Goal: Complete application form

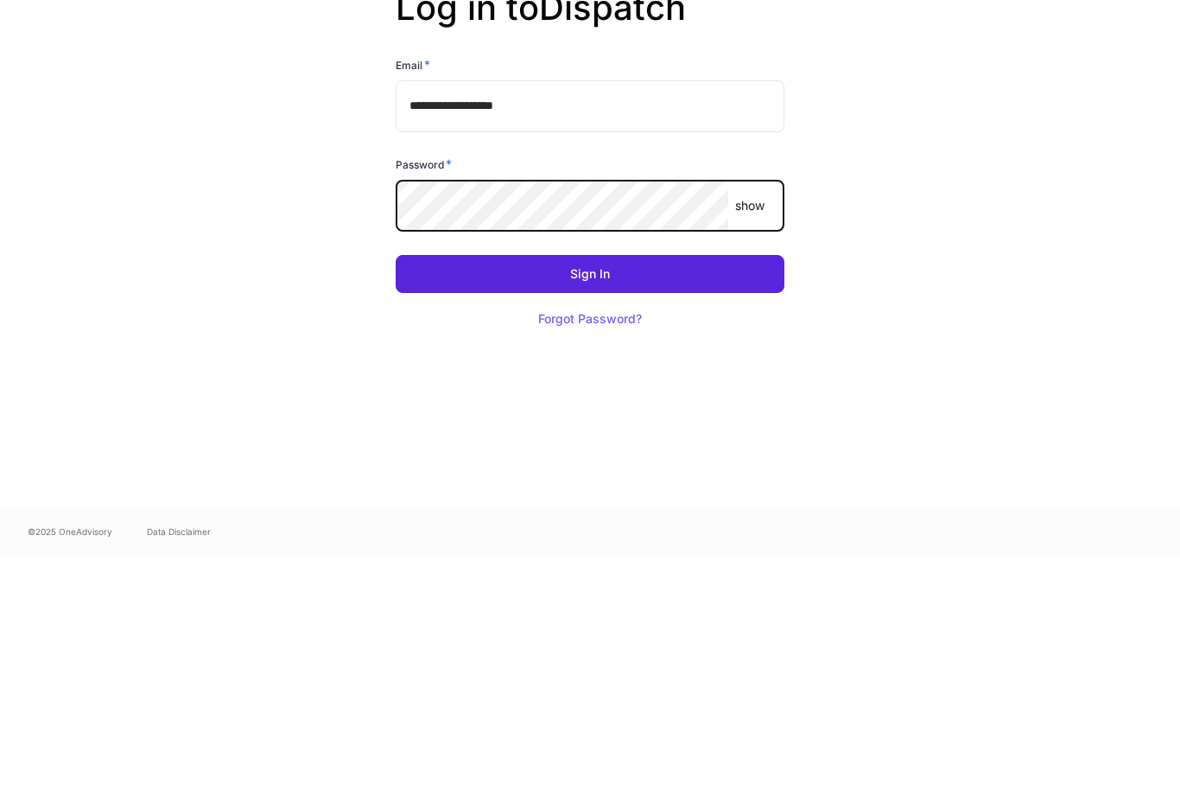
click at [590, 487] on button "Sign In" at bounding box center [590, 506] width 389 height 38
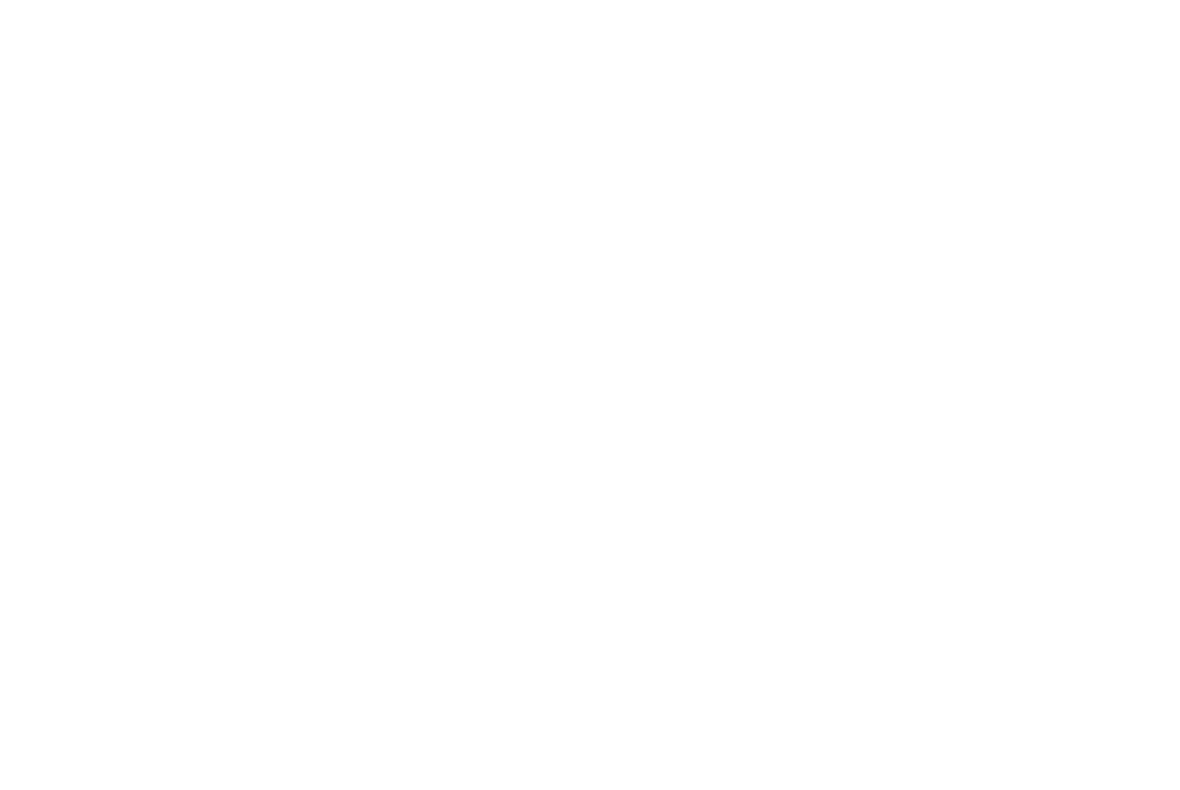
scroll to position [1, 0]
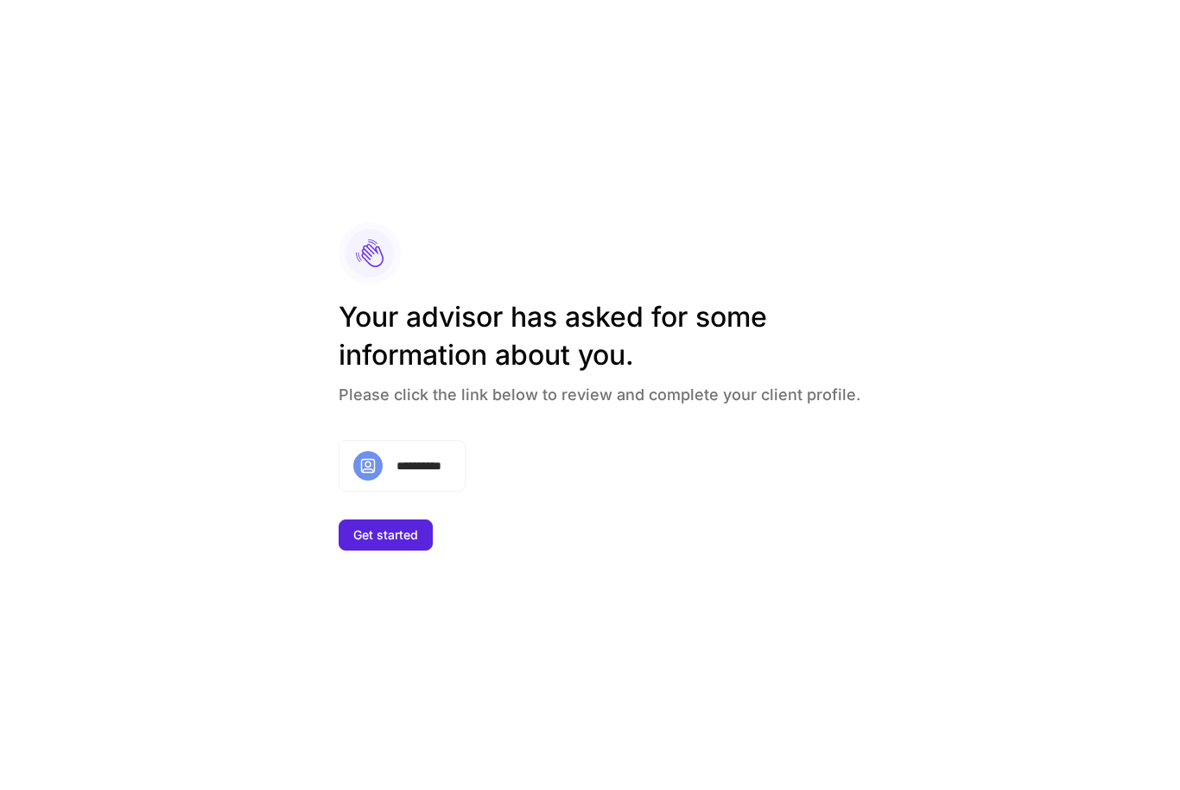
click at [404, 541] on div "Get started" at bounding box center [385, 535] width 65 height 12
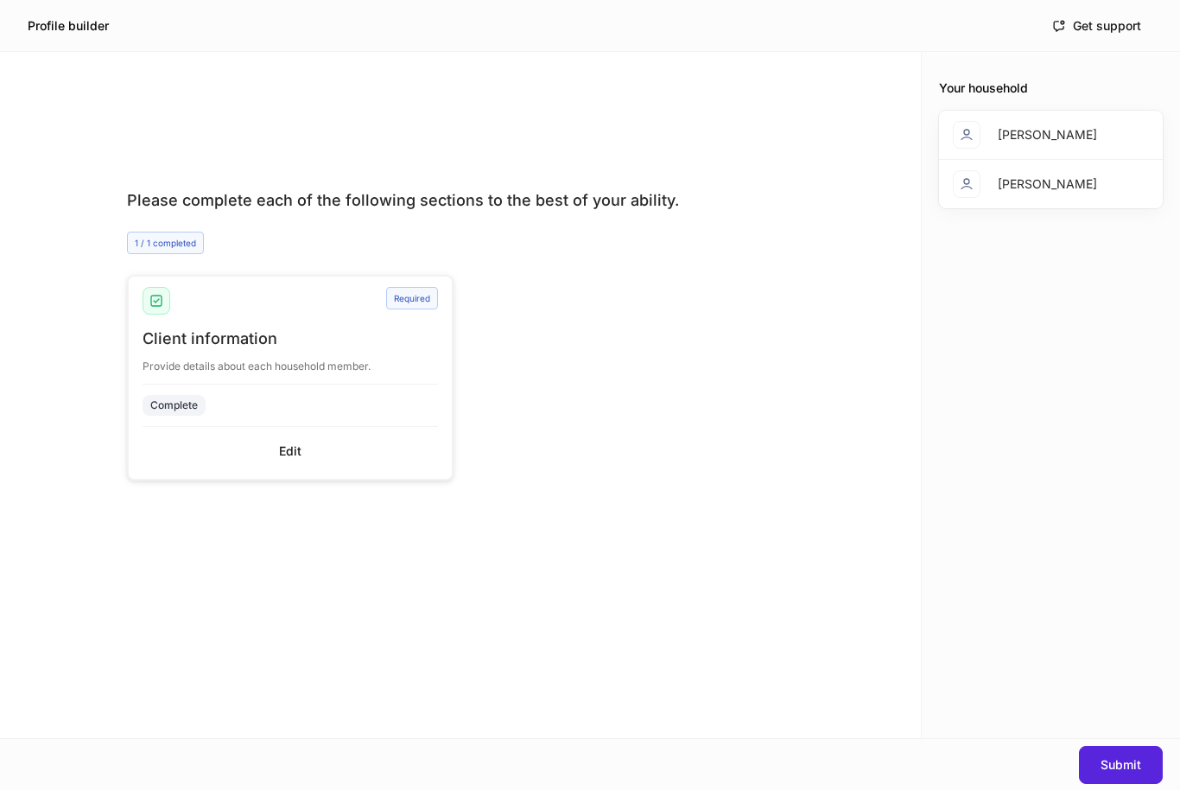
click at [1018, 190] on div "Deborah Hall" at bounding box center [1047, 183] width 99 height 17
click at [1086, 275] on div "Your household Keith Hall Deborah Hall" at bounding box center [1051, 395] width 258 height 686
click at [25, 27] on div "Profile builder Get support" at bounding box center [590, 25] width 1180 height 51
click at [1103, 30] on div "Get support" at bounding box center [1097, 26] width 89 height 14
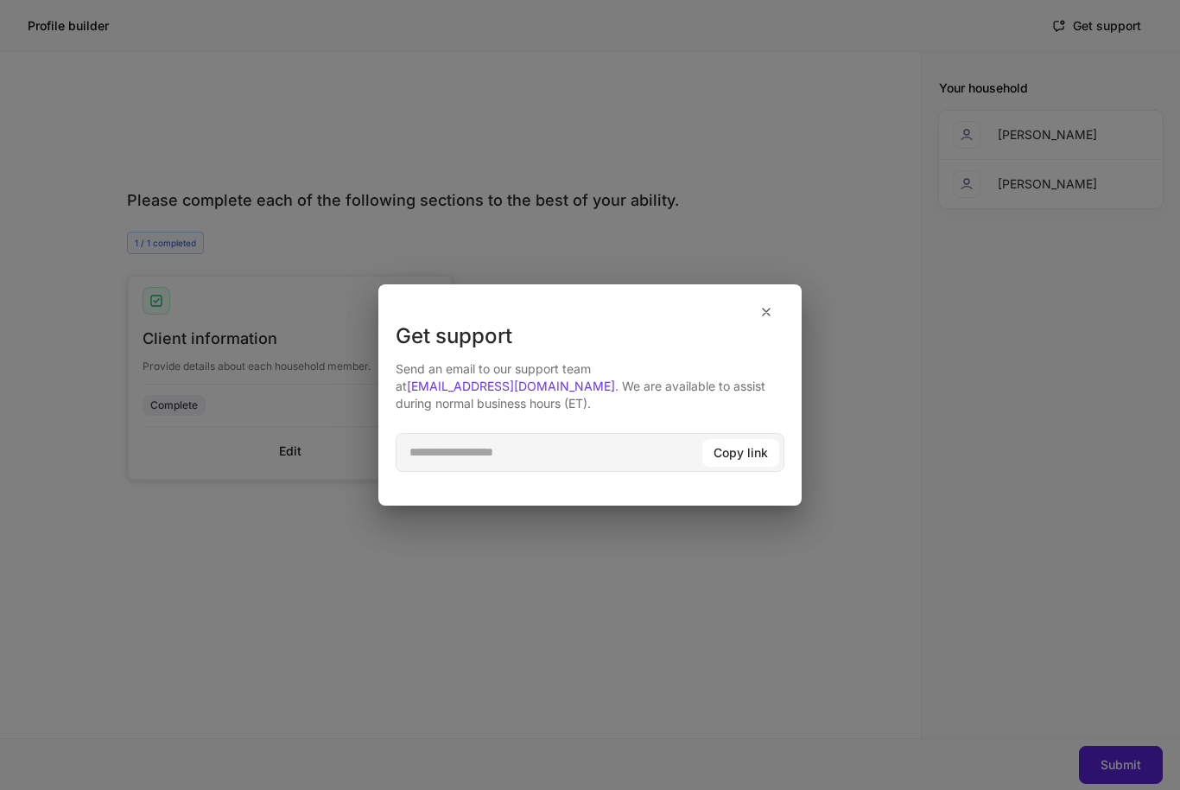
click at [950, 399] on div "**********" at bounding box center [590, 395] width 1180 height 790
click at [640, 607] on div "**********" at bounding box center [590, 395] width 1180 height 790
click at [765, 315] on icon "button" at bounding box center [767, 312] width 14 height 14
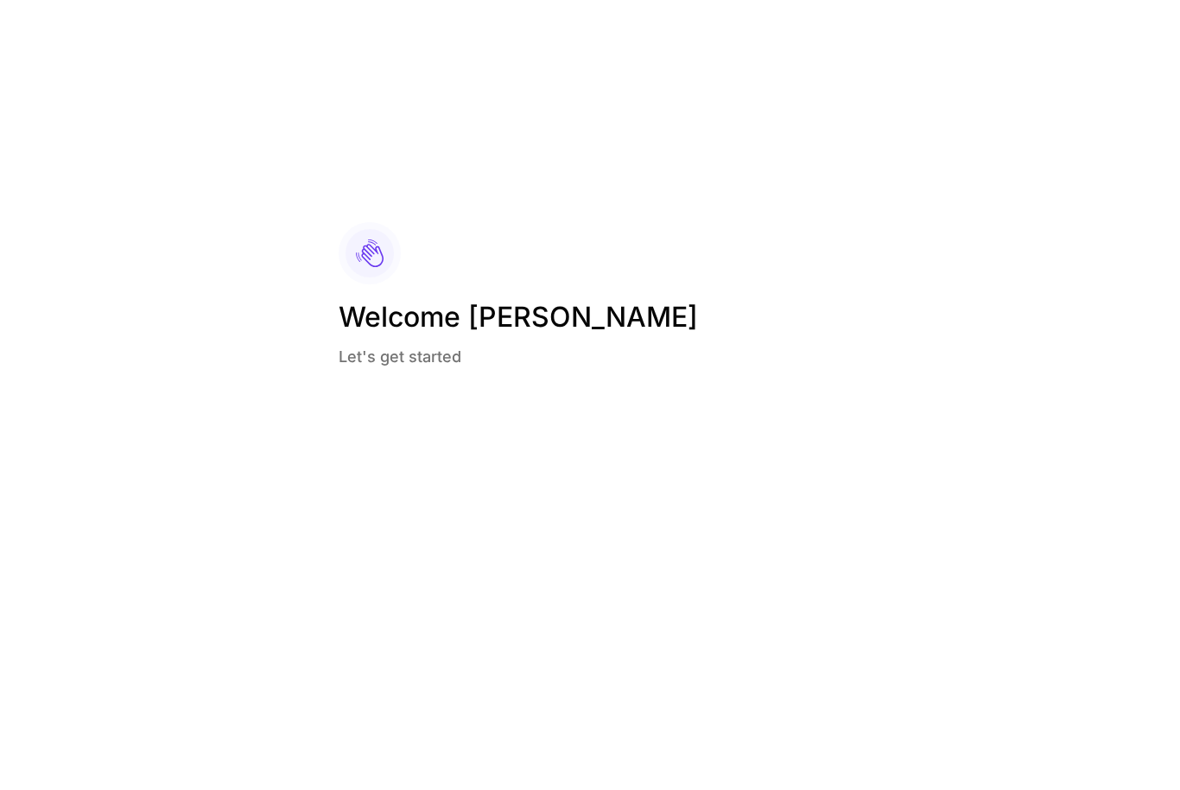
scroll to position [1, 0]
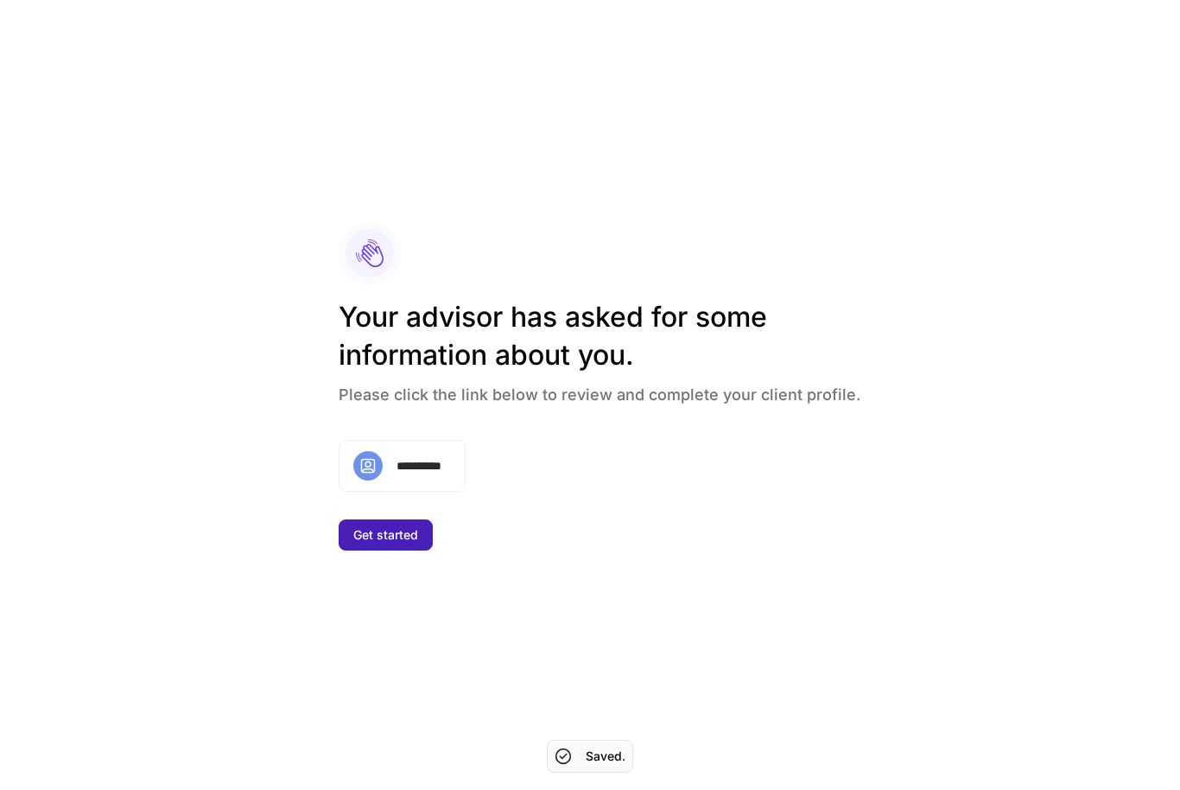
click at [404, 541] on div "Get started" at bounding box center [385, 535] width 65 height 12
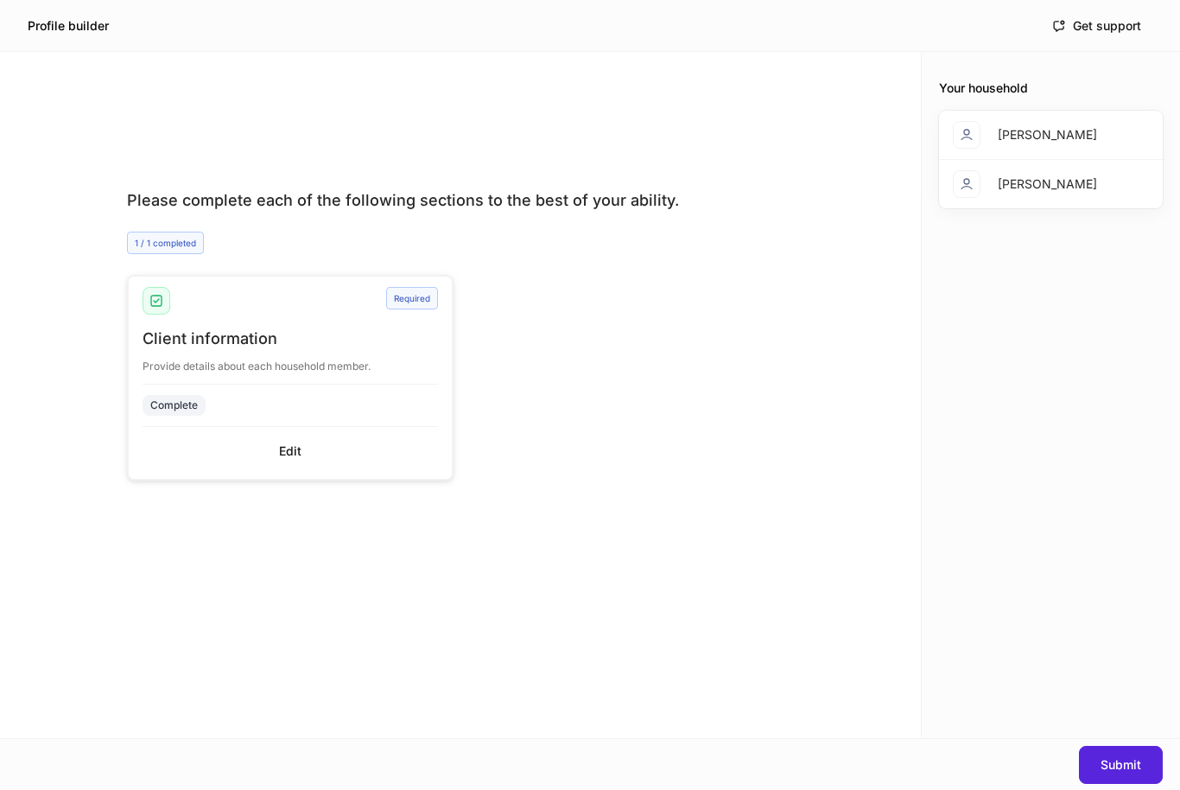
click at [663, 532] on div "Please complete each of the following sections to the best of your ability. 1 /…" at bounding box center [461, 429] width 778 height 617
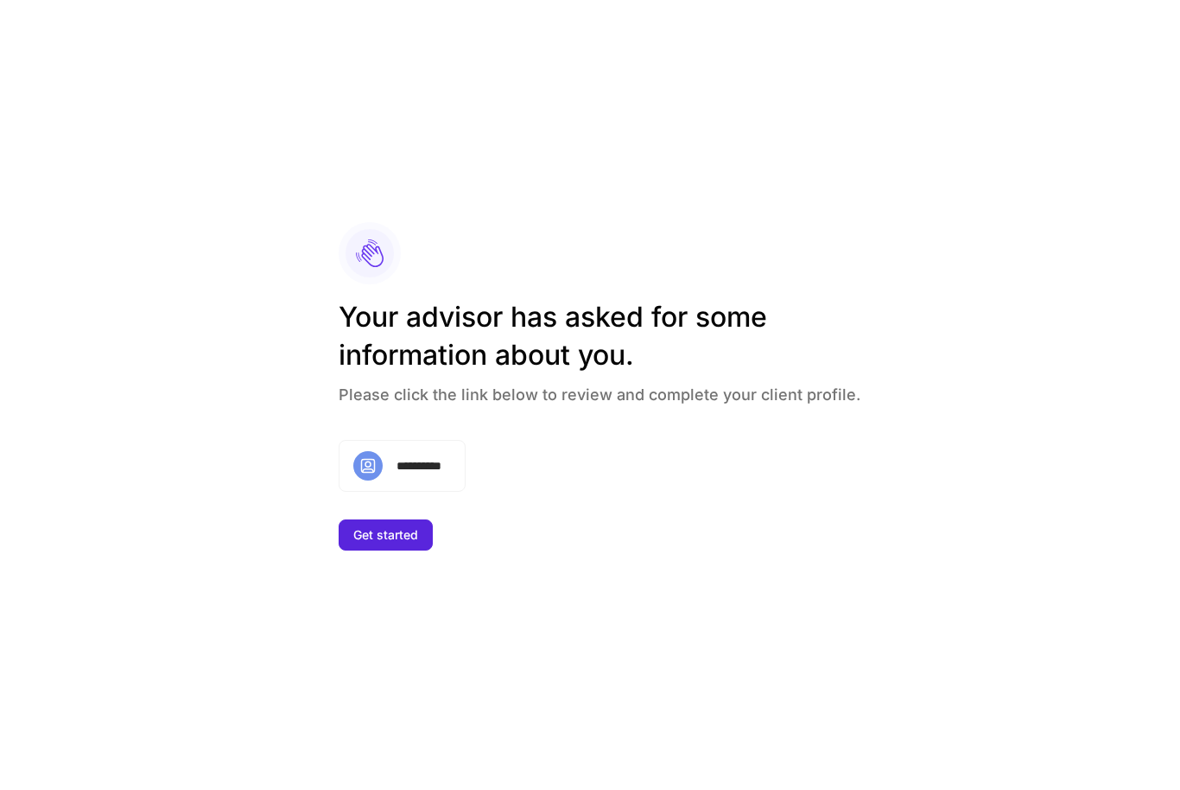
click at [403, 492] on div "**********" at bounding box center [402, 466] width 127 height 52
click at [377, 480] on div at bounding box center [367, 465] width 29 height 29
click at [404, 541] on div "Get started" at bounding box center [385, 535] width 65 height 12
click at [372, 541] on div "Get started" at bounding box center [385, 535] width 65 height 12
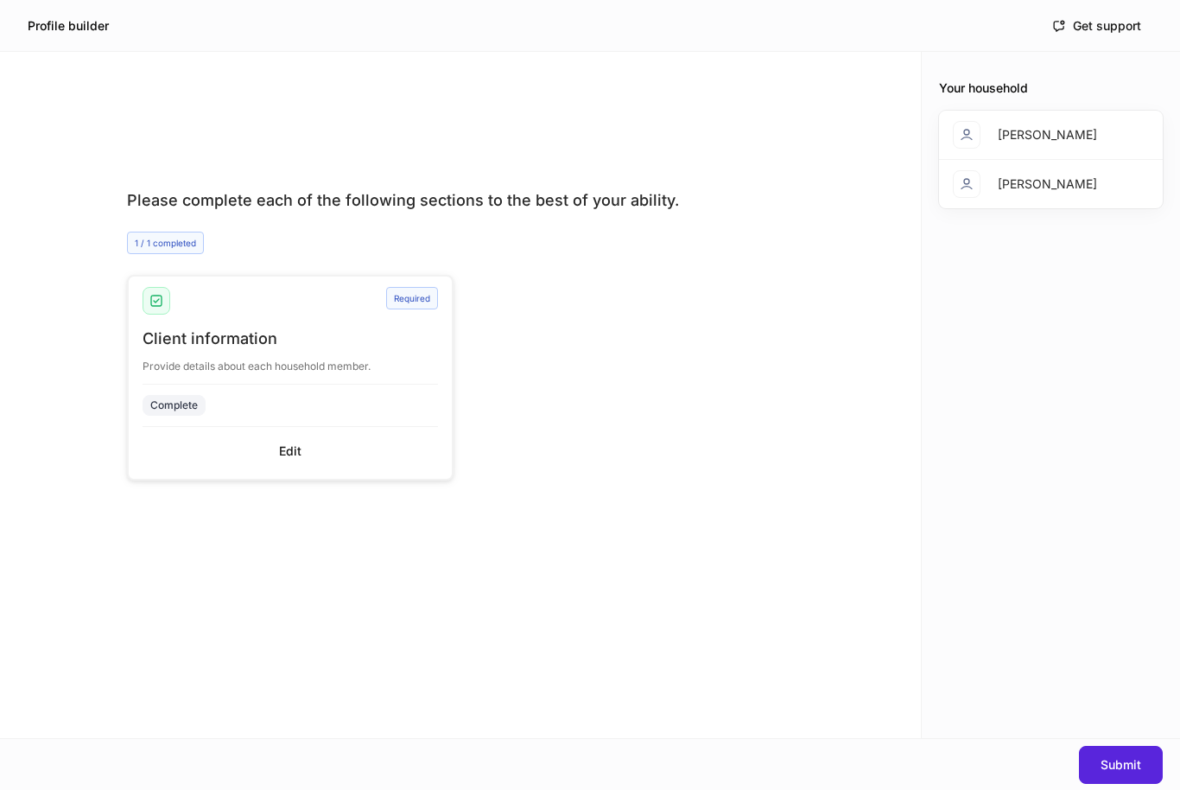
click at [429, 265] on div "Required Client information Provide details about each household member. Comple…" at bounding box center [283, 367] width 340 height 226
click at [425, 305] on div "Required" at bounding box center [412, 298] width 52 height 22
click at [427, 305] on div "Required" at bounding box center [412, 298] width 52 height 22
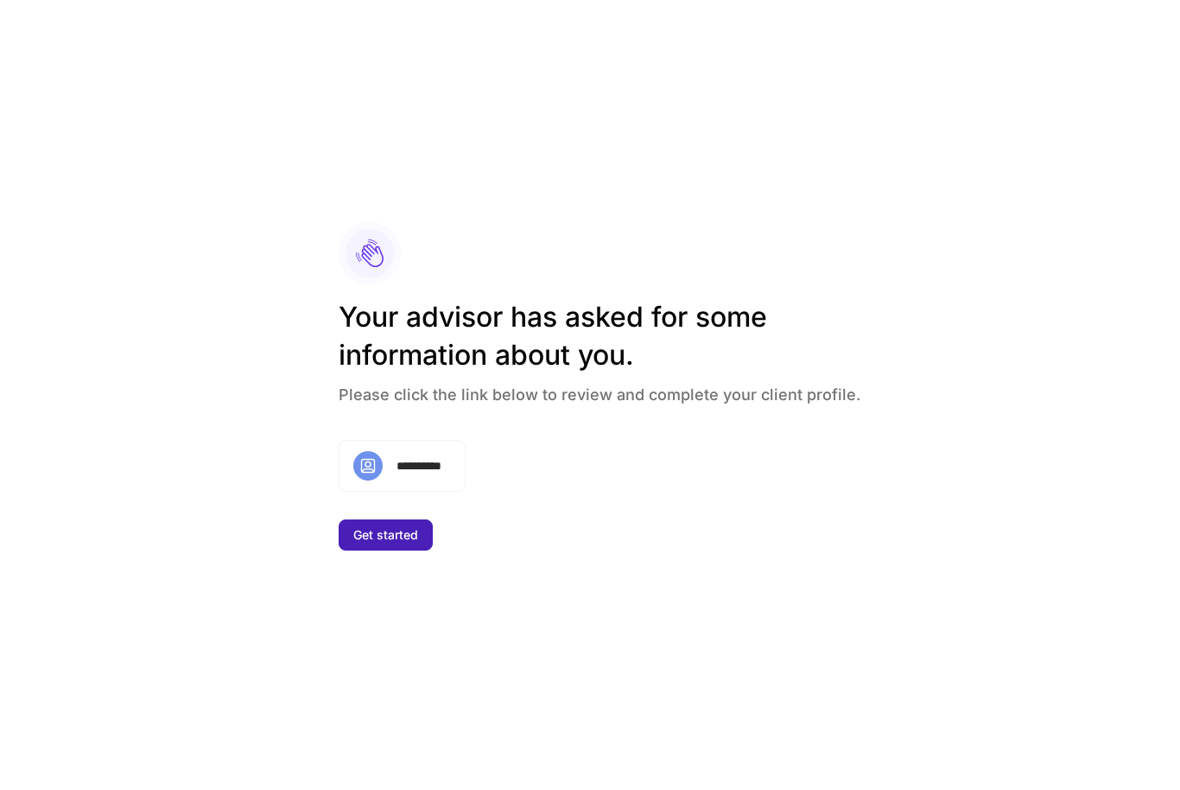
click at [388, 541] on div "Get started" at bounding box center [385, 535] width 65 height 12
click at [381, 550] on button "Get started" at bounding box center [386, 534] width 94 height 31
